Goal: Transaction & Acquisition: Book appointment/travel/reservation

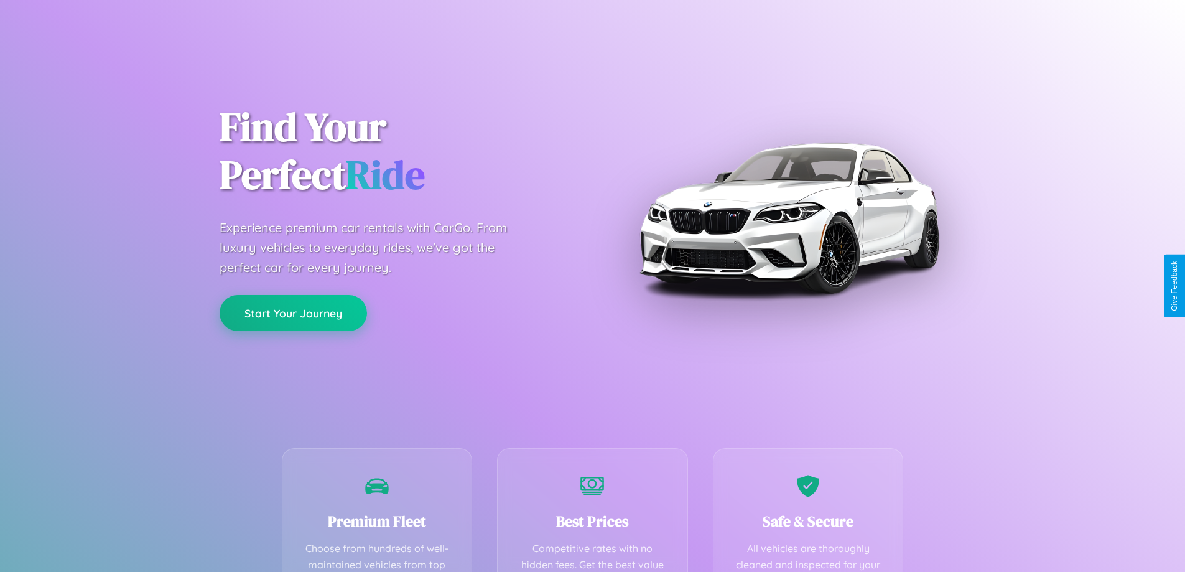
click at [293, 313] on button "Start Your Journey" at bounding box center [293, 313] width 147 height 36
click at [293, 312] on button "Start Your Journey" at bounding box center [293, 313] width 147 height 36
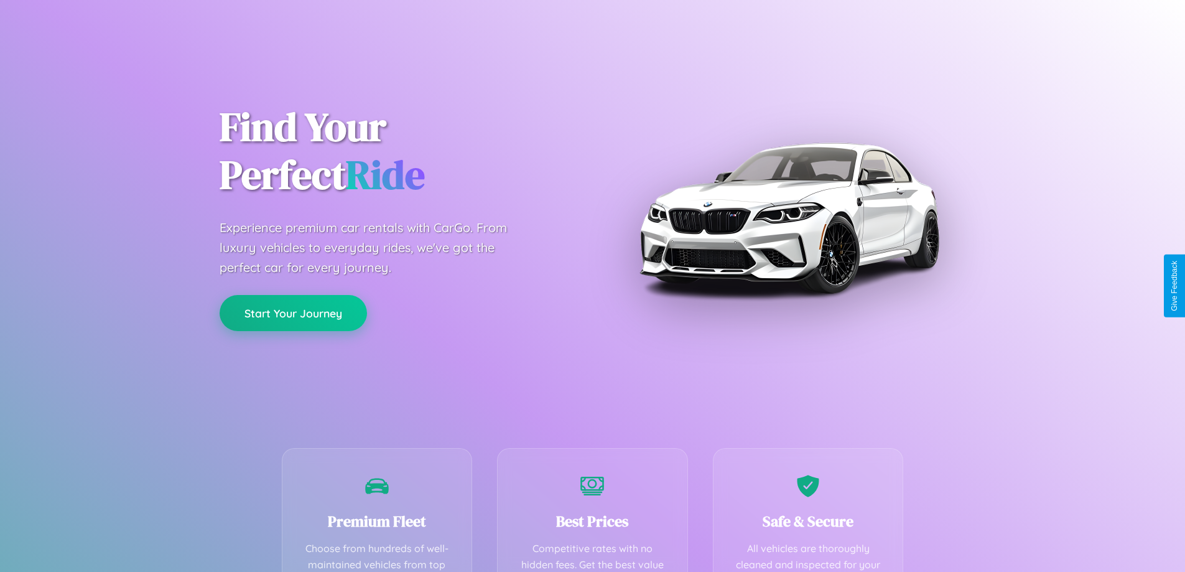
click at [293, 312] on button "Start Your Journey" at bounding box center [293, 313] width 147 height 36
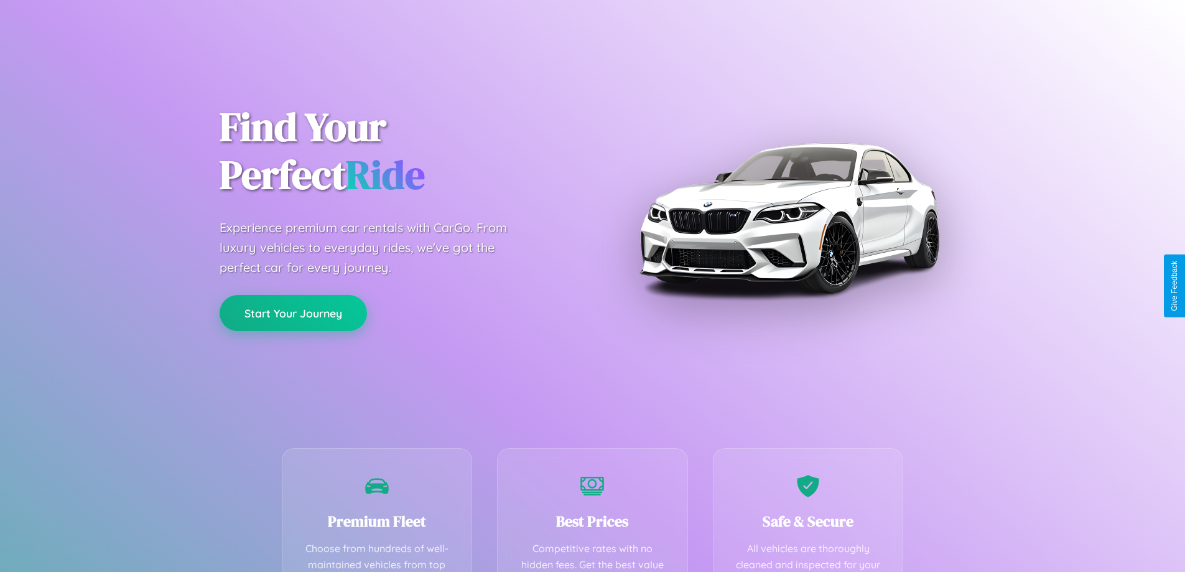
click at [293, 312] on button "Start Your Journey" at bounding box center [293, 313] width 147 height 36
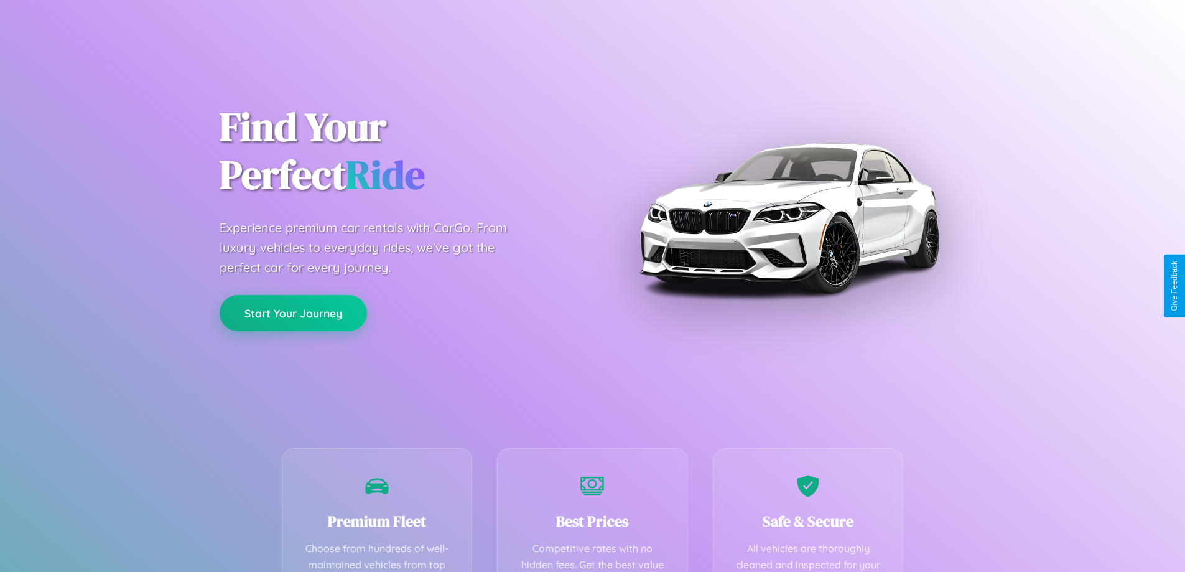
click at [293, 312] on button "Start Your Journey" at bounding box center [293, 313] width 147 height 36
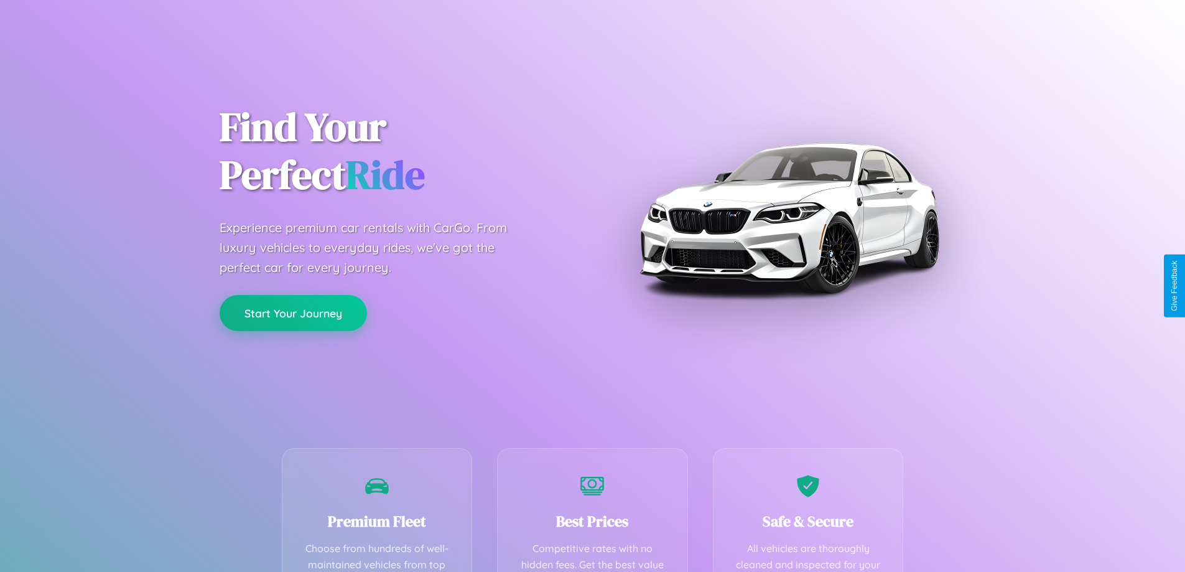
click at [293, 312] on button "Start Your Journey" at bounding box center [293, 313] width 147 height 36
